Goal: Task Accomplishment & Management: Use online tool/utility

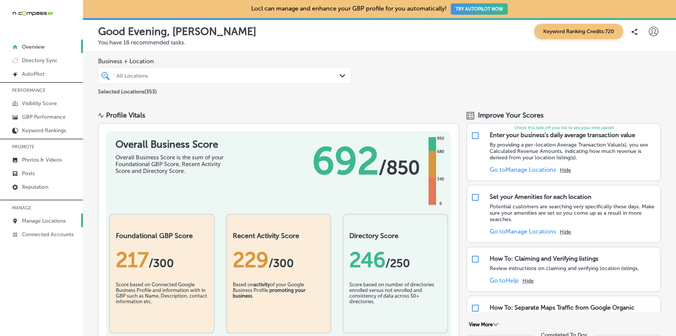
click at [53, 219] on p "Manage Locations" at bounding box center [44, 221] width 44 height 6
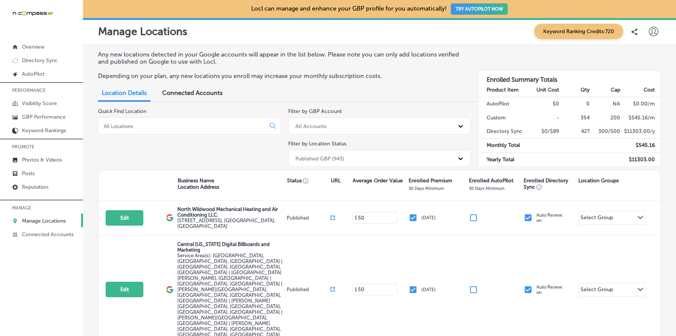
click at [656, 31] on icon at bounding box center [652, 31] width 9 height 9
click at [642, 56] on p "My Account" at bounding box center [642, 58] width 34 height 9
select select "US"
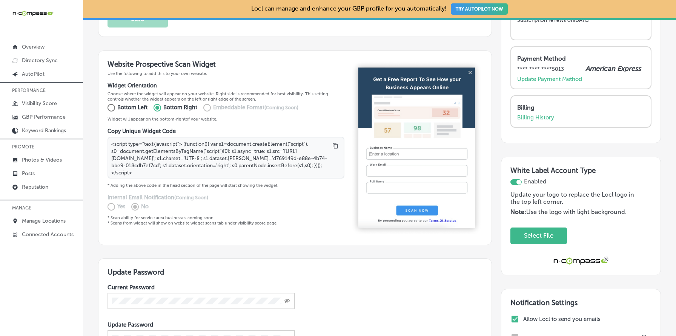
scroll to position [141, 0]
click at [206, 107] on label "Embeddable Format (Coming Soon)" at bounding box center [248, 107] width 100 height 12
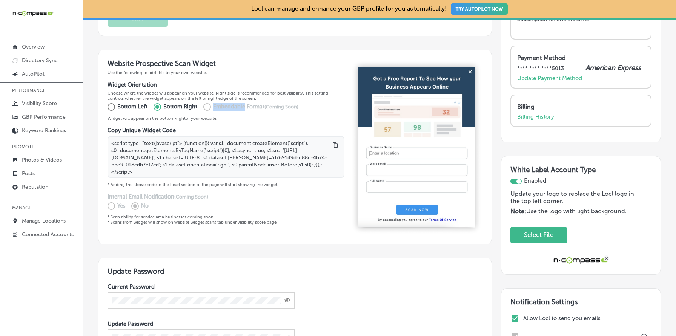
click at [206, 107] on label "Embeddable Format (Coming Soon)" at bounding box center [248, 107] width 100 height 12
click at [113, 64] on h3 "Website Prospective Scan Widget" at bounding box center [225, 63] width 237 height 9
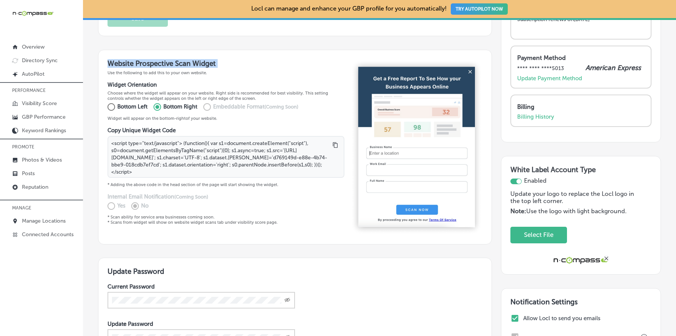
click at [113, 64] on h3 "Website Prospective Scan Widget" at bounding box center [225, 63] width 237 height 9
click at [43, 104] on p "Visibility Score" at bounding box center [39, 103] width 35 height 6
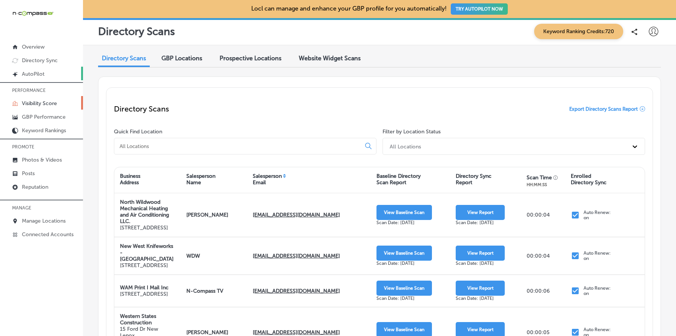
select select "US"
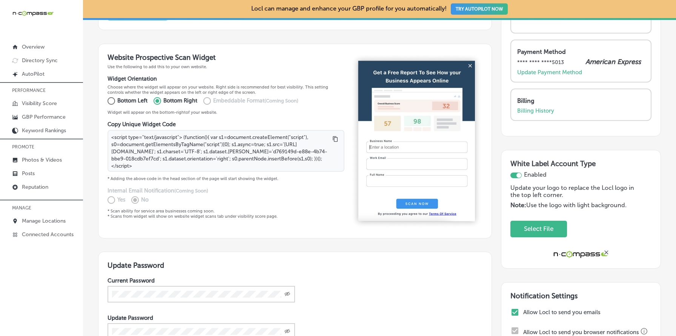
scroll to position [142, 0]
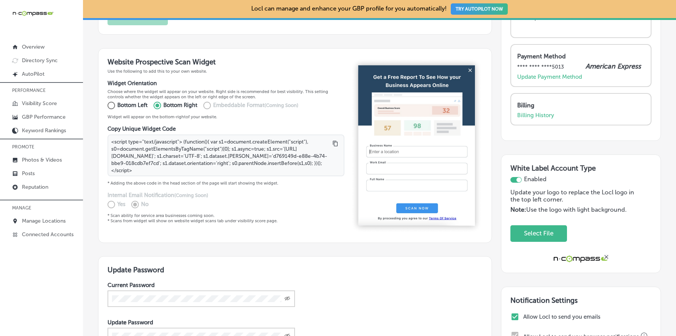
click at [136, 72] on p "Use the following to add this to your own website." at bounding box center [225, 71] width 237 height 5
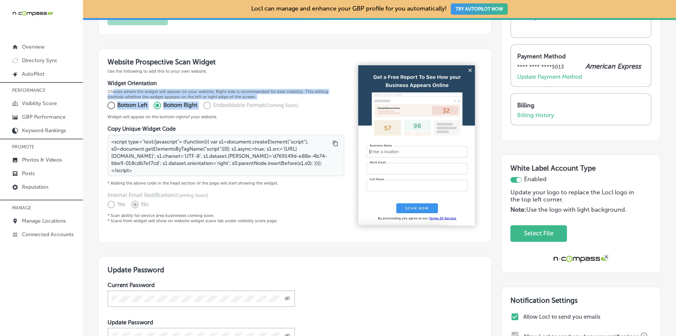
drag, startPoint x: 114, startPoint y: 88, endPoint x: 198, endPoint y: 101, distance: 84.3
click at [198, 101] on div "Widget Orientation Choose where the widget will appear on your website. Right s…" at bounding box center [225, 100] width 237 height 40
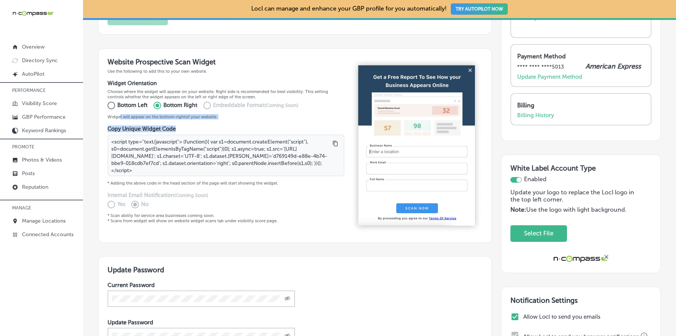
drag, startPoint x: 120, startPoint y: 113, endPoint x: 205, endPoint y: 124, distance: 86.3
click at [205, 124] on div "Website Prospective Scan Widget Use the following to add this to your own websi…" at bounding box center [225, 146] width 237 height 176
click at [195, 116] on p "Widget will appear on the bottom- right of your website." at bounding box center [225, 116] width 237 height 5
click at [196, 115] on p "Widget will appear on the bottom- right of your website." at bounding box center [225, 116] width 237 height 5
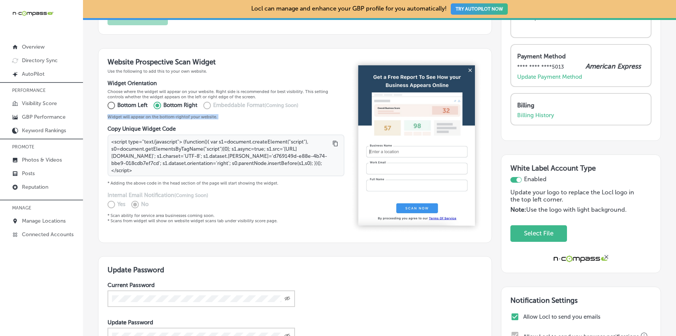
click at [196, 115] on p "Widget will appear on the bottom- right of your website." at bounding box center [225, 116] width 237 height 5
click at [148, 72] on p "Use the following to add this to your own website." at bounding box center [225, 71] width 237 height 5
click at [124, 130] on div "Copy Unique Widget Code <script type="text/javascript"> (function(){ var s1=doc…" at bounding box center [225, 156] width 237 height 60
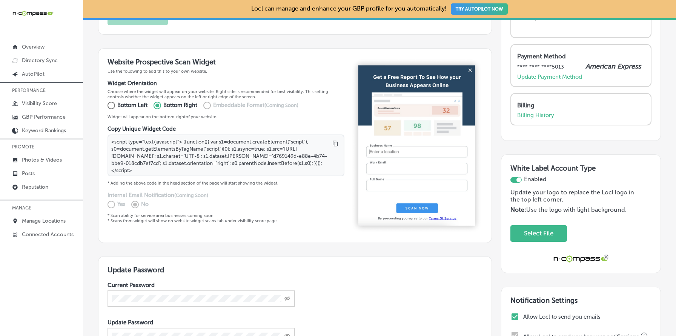
click at [124, 130] on div "Copy Unique Widget Code <script type="text/javascript"> (function(){ var s1=doc…" at bounding box center [225, 156] width 237 height 60
click at [141, 128] on h4 "Copy Unique Widget Code" at bounding box center [225, 129] width 237 height 7
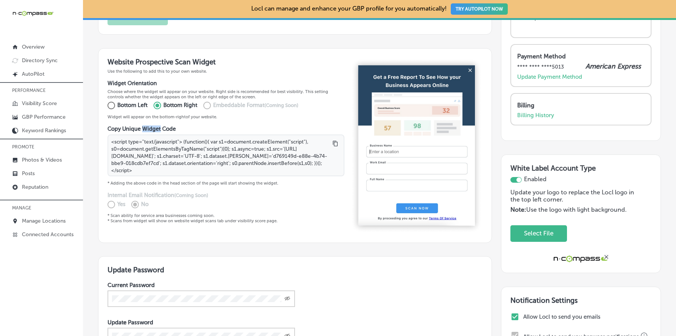
click at [141, 128] on h4 "Copy Unique Widget Code" at bounding box center [225, 129] width 237 height 7
click at [403, 76] on img at bounding box center [416, 146] width 132 height 176
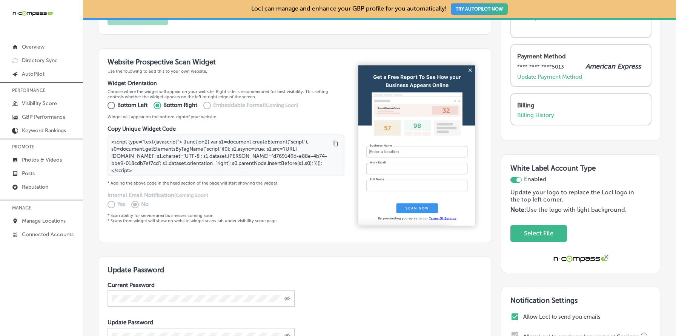
click at [403, 76] on img at bounding box center [416, 146] width 132 height 176
click at [273, 77] on div "Website Prospective Scan Widget Use the following to add this to your own websi…" at bounding box center [225, 146] width 237 height 176
click at [271, 94] on p "Choose where the widget will appear on your website. Right side is recommended …" at bounding box center [225, 94] width 237 height 11
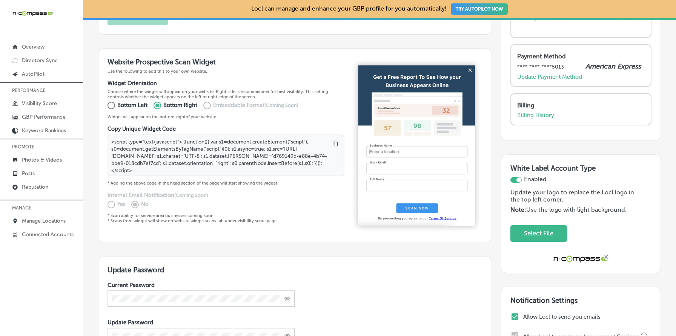
click at [206, 104] on label "Embeddable Format (Coming Soon)" at bounding box center [248, 106] width 100 height 12
drag, startPoint x: 109, startPoint y: 72, endPoint x: 197, endPoint y: 72, distance: 87.5
click at [197, 72] on p "Use the following to add this to your own website." at bounding box center [225, 71] width 237 height 5
click at [144, 127] on h4 "Copy Unique Widget Code" at bounding box center [225, 129] width 237 height 7
drag, startPoint x: 112, startPoint y: 71, endPoint x: 199, endPoint y: 75, distance: 87.2
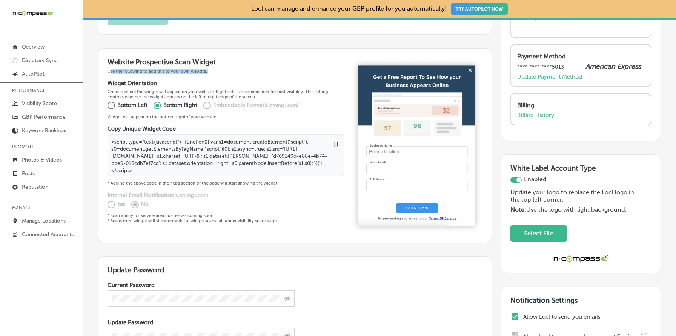
click at [199, 75] on div "Website Prospective Scan Widget Use the following to add this to your own websi…" at bounding box center [225, 146] width 237 height 176
click at [137, 58] on h3 "Website Prospective Scan Widget" at bounding box center [225, 62] width 237 height 9
click at [153, 71] on p "Use the following to add this to your own website." at bounding box center [225, 71] width 237 height 5
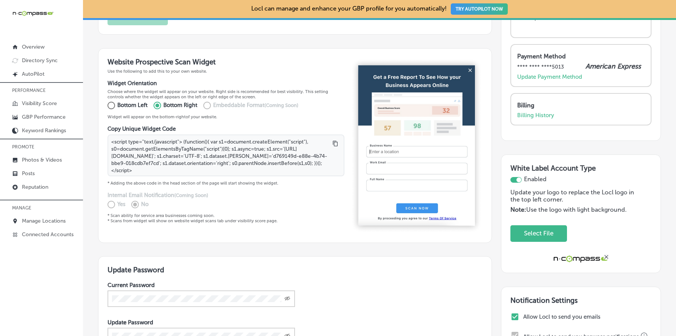
drag, startPoint x: 115, startPoint y: 115, endPoint x: 218, endPoint y: 115, distance: 103.3
click at [218, 115] on p "Widget will appear on the bottom- right of your website." at bounding box center [225, 116] width 237 height 5
click at [220, 115] on p "Widget will appear on the bottom- right of your website." at bounding box center [225, 116] width 237 height 5
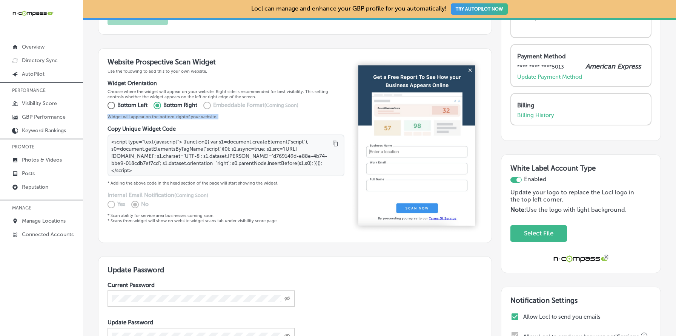
click at [220, 115] on p "Widget will appear on the bottom- right of your website." at bounding box center [225, 116] width 237 height 5
click at [117, 126] on h4 "Copy Unique Widget Code" at bounding box center [225, 129] width 237 height 7
click at [185, 156] on div "Copy Unique Widget Code <script type="text/javascript"> (function(){ var s1=doc…" at bounding box center [225, 156] width 237 height 60
click at [163, 181] on p "* Adding the above code in the head section of the page will start showing the …" at bounding box center [225, 183] width 237 height 5
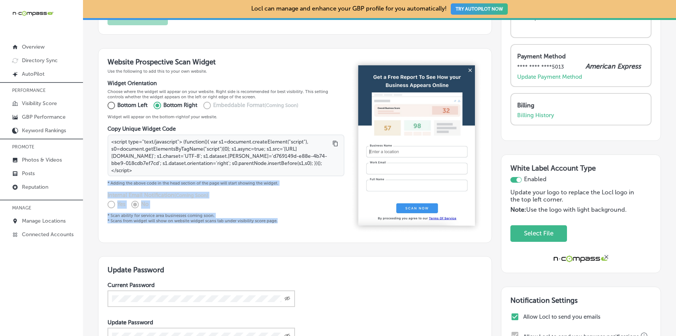
drag, startPoint x: 107, startPoint y: 181, endPoint x: 307, endPoint y: 230, distance: 205.7
click at [307, 230] on div "Website Prospective Scan Widget Use the following to add this to your own websi…" at bounding box center [225, 146] width 237 height 176
select select "US"
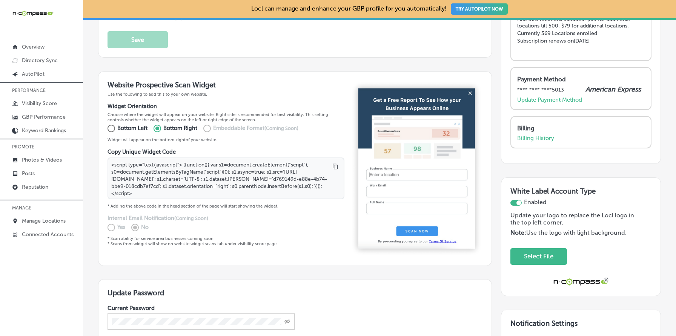
scroll to position [121, 0]
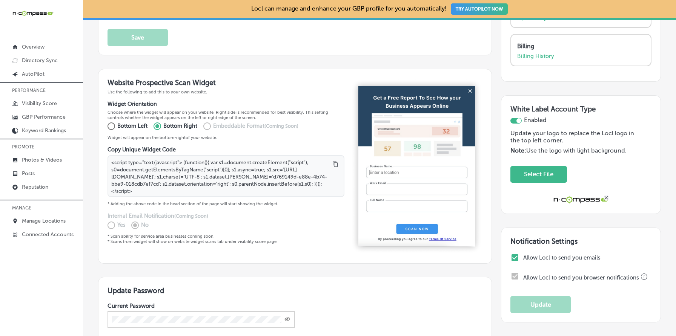
click at [137, 204] on div "Website Prospective Scan Widget Use the following to add this to your own websi…" at bounding box center [225, 166] width 237 height 176
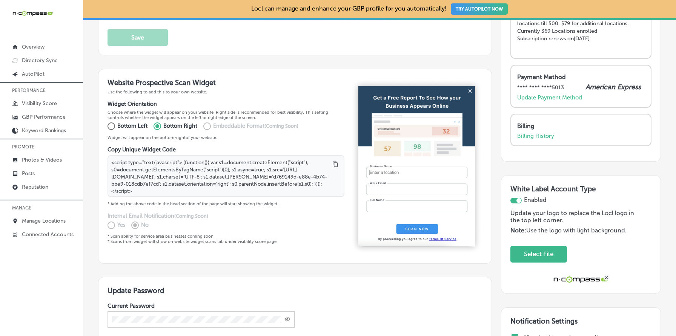
click at [149, 147] on h4 "Copy Unique Widget Code" at bounding box center [225, 149] width 237 height 7
click at [145, 201] on p "* Adding the above code in the head section of the page will start showing the …" at bounding box center [225, 203] width 237 height 5
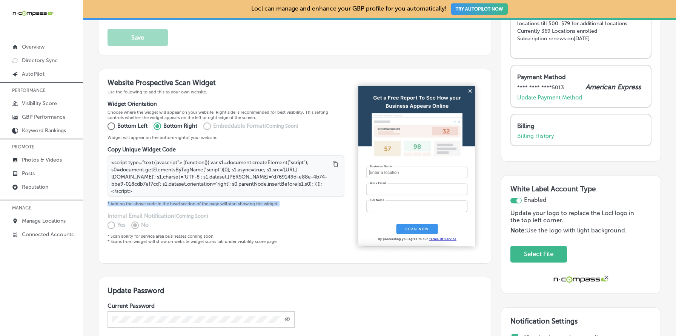
click at [145, 201] on p "* Adding the above code in the head section of the page will start showing the …" at bounding box center [225, 203] width 237 height 5
click at [132, 202] on p "* Adding the above code in the head section of the page will start showing the …" at bounding box center [225, 203] width 237 height 5
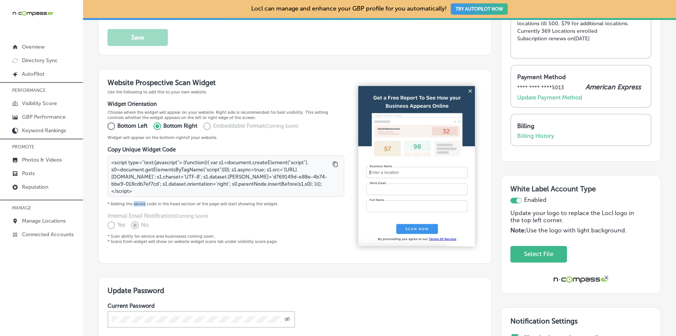
click at [132, 202] on p "* Adding the above code in the head section of the page will start showing the …" at bounding box center [225, 203] width 237 height 5
click at [144, 202] on p "* Adding the above code in the head section of the page will start showing the …" at bounding box center [225, 203] width 237 height 5
drag, startPoint x: 119, startPoint y: 202, endPoint x: 248, endPoint y: 208, distance: 129.1
click at [248, 208] on div "Website Prospective Scan Widget Use the following to add this to your own websi…" at bounding box center [225, 166] width 237 height 176
click at [209, 201] on p "* Adding the above code in the head section of the page will start showing the …" at bounding box center [225, 203] width 237 height 5
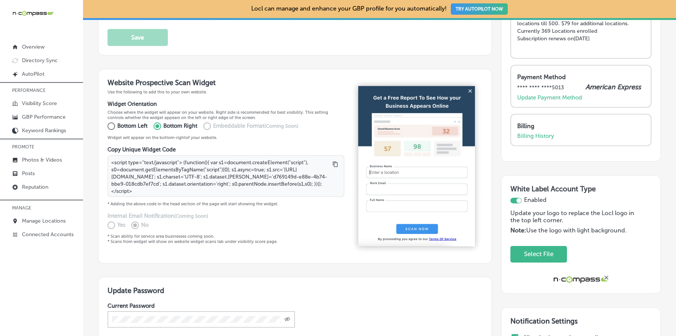
select select "US"
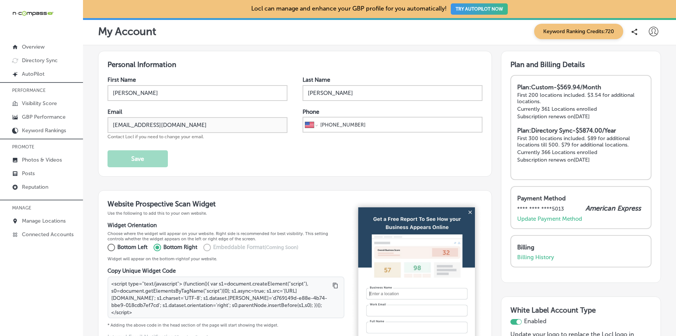
select select "US"
